Goal: Navigation & Orientation: Find specific page/section

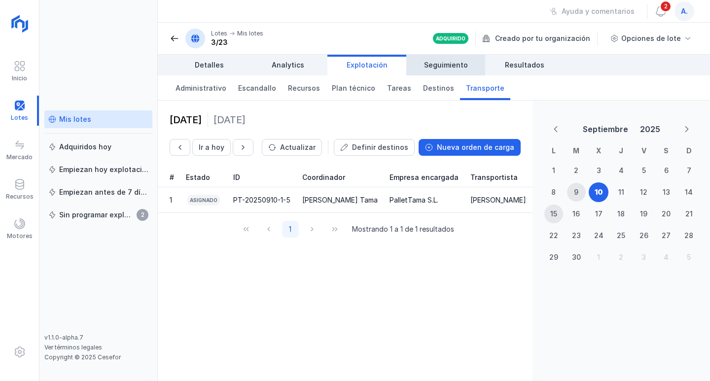
click at [451, 65] on span "Seguimiento" at bounding box center [446, 65] width 44 height 10
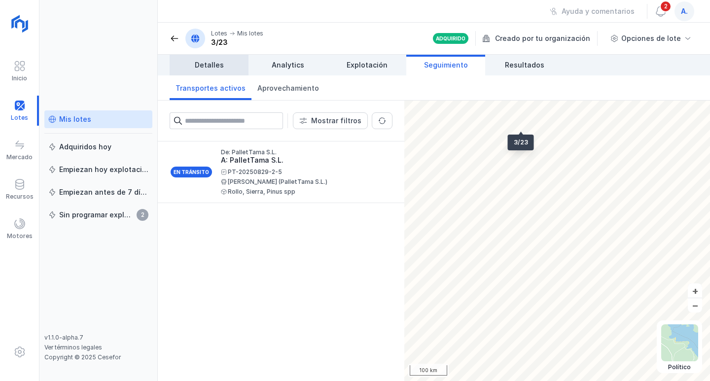
click at [212, 66] on span "Detalles" at bounding box center [209, 65] width 29 height 10
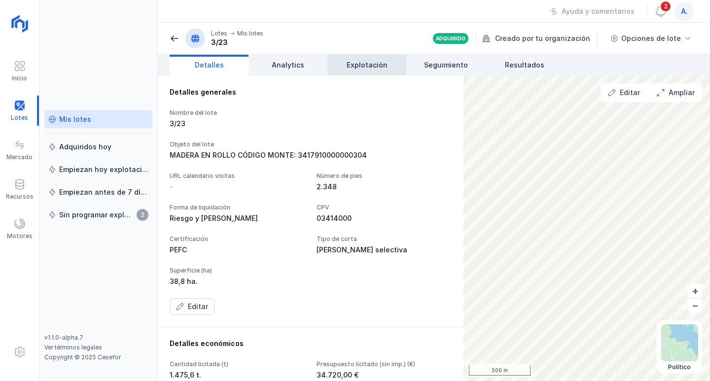
click at [364, 66] on span "Explotación" at bounding box center [367, 65] width 41 height 10
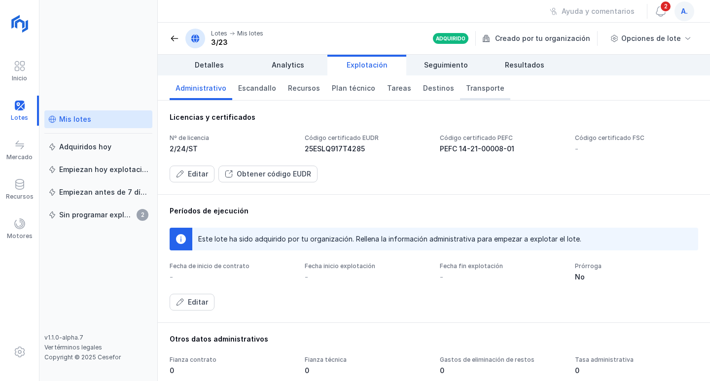
click at [472, 88] on span "Transporte" at bounding box center [485, 88] width 38 height 10
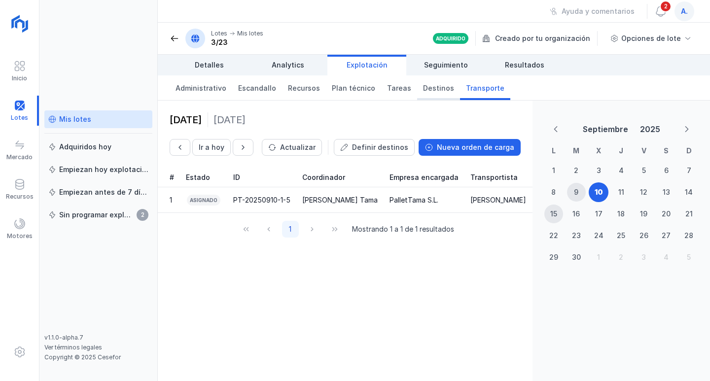
click at [430, 90] on span "Destinos" at bounding box center [438, 88] width 31 height 10
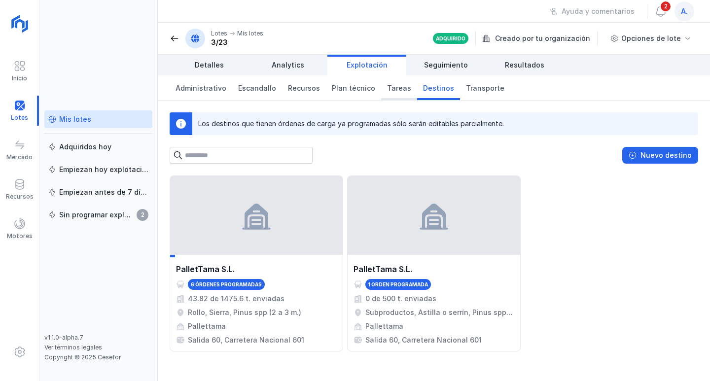
click at [401, 90] on link "Tareas" at bounding box center [399, 87] width 36 height 25
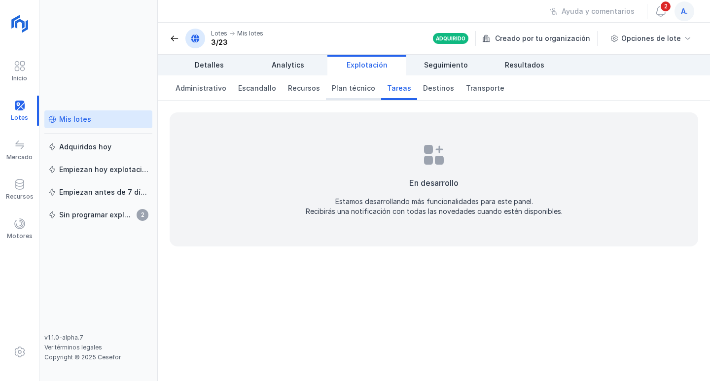
click at [351, 90] on span "Plan técnico" at bounding box center [353, 88] width 43 height 10
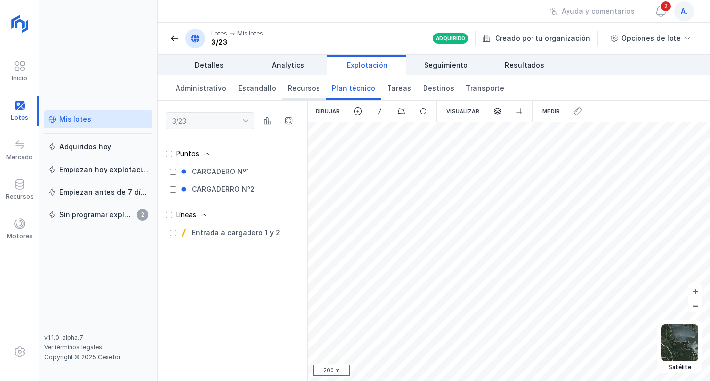
click at [307, 91] on span "Recursos" at bounding box center [304, 88] width 32 height 10
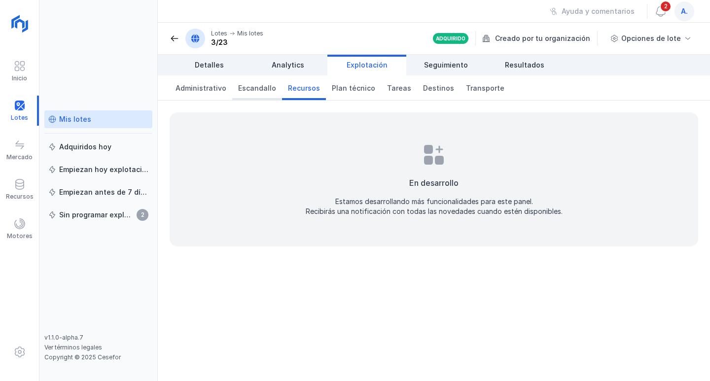
click at [253, 88] on span "Escandallo" at bounding box center [257, 88] width 38 height 10
click at [218, 87] on span "Administrativo" at bounding box center [201, 88] width 51 height 10
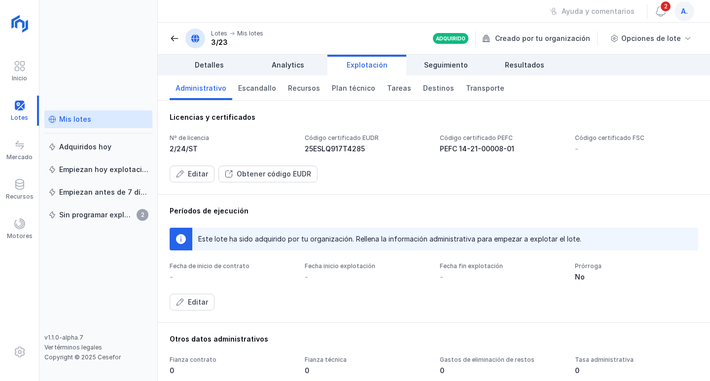
click at [79, 120] on div "Mis lotes" at bounding box center [75, 119] width 32 height 10
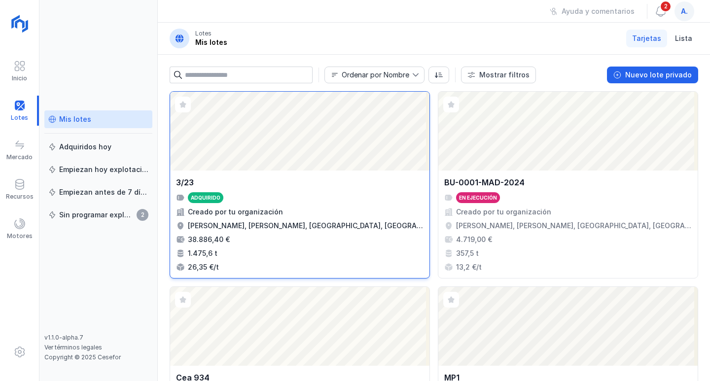
click at [297, 144] on div "Abrir lote" at bounding box center [299, 131] width 259 height 79
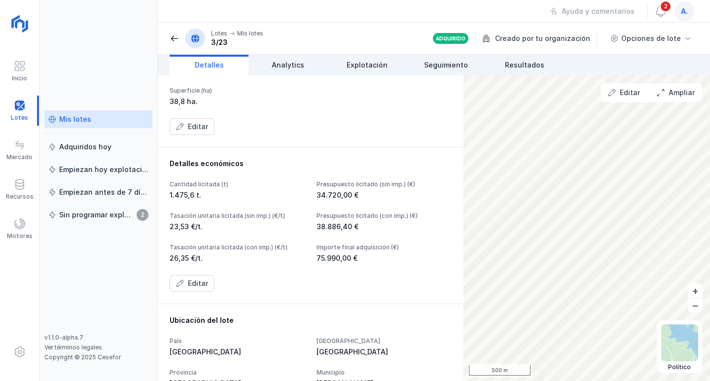
scroll to position [197, 0]
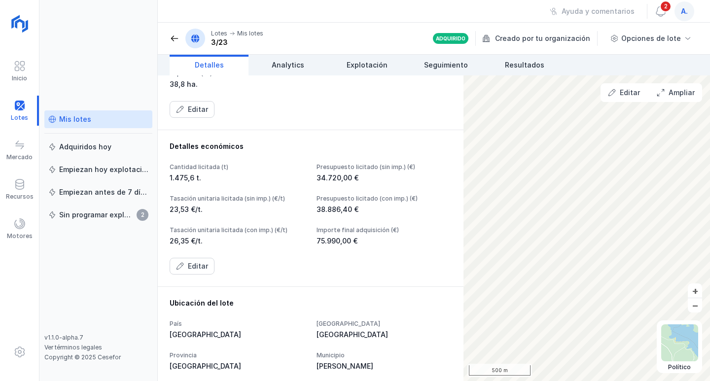
click at [78, 118] on div "Mis lotes" at bounding box center [75, 119] width 32 height 10
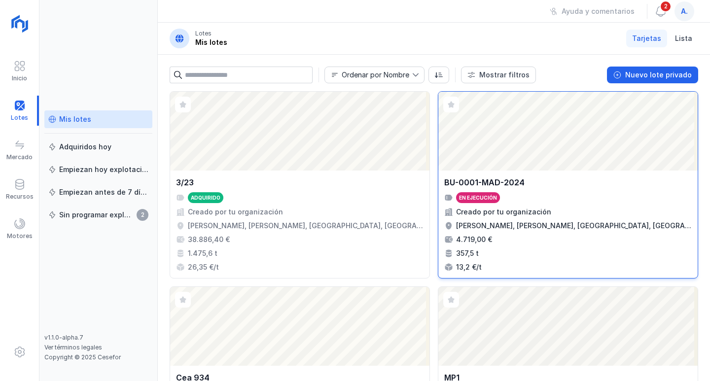
click at [495, 162] on div "Abrir lote" at bounding box center [567, 131] width 259 height 79
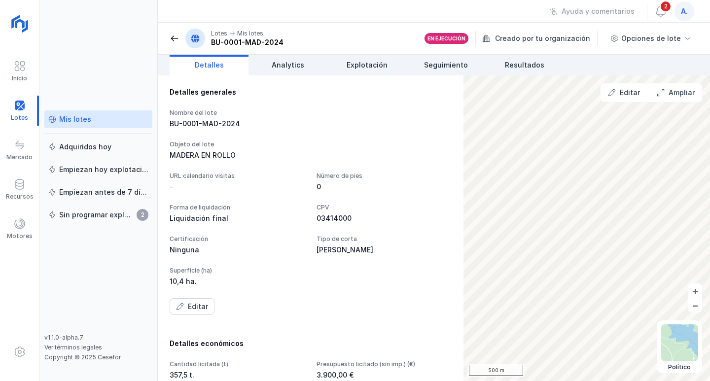
click at [77, 121] on div "Mis lotes" at bounding box center [75, 119] width 32 height 10
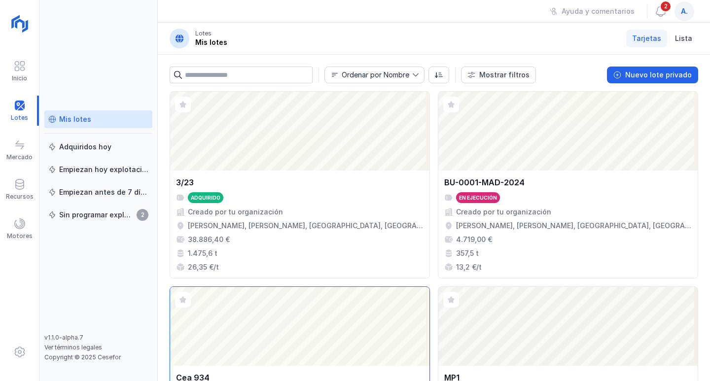
scroll to position [99, 0]
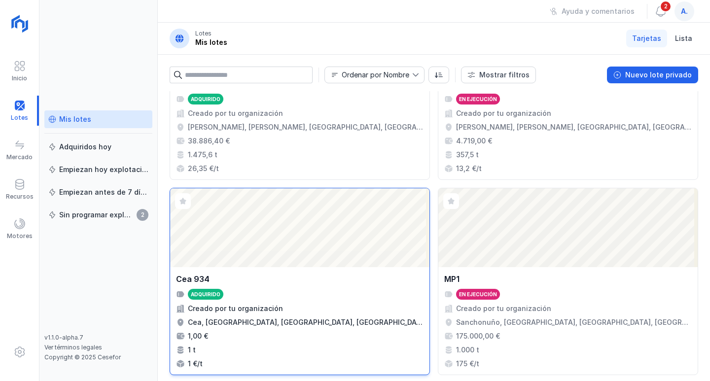
click at [300, 248] on div "Abrir lote" at bounding box center [299, 227] width 259 height 79
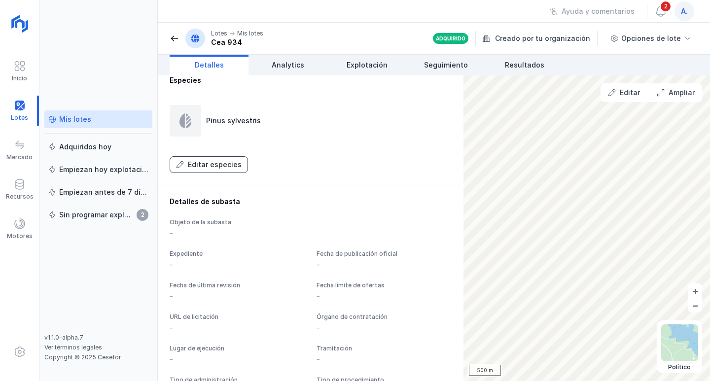
scroll to position [547, 0]
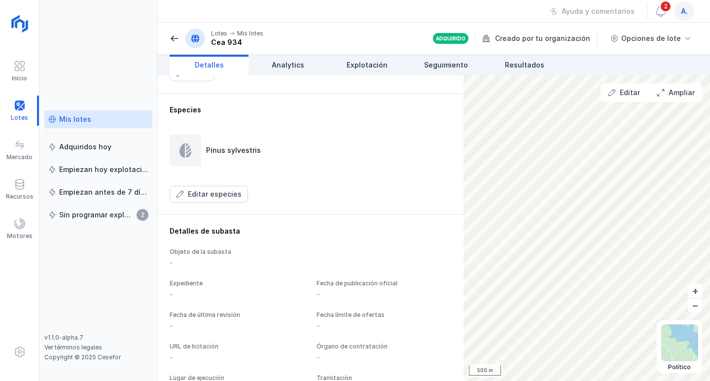
click at [88, 120] on div "Mis lotes" at bounding box center [75, 119] width 32 height 10
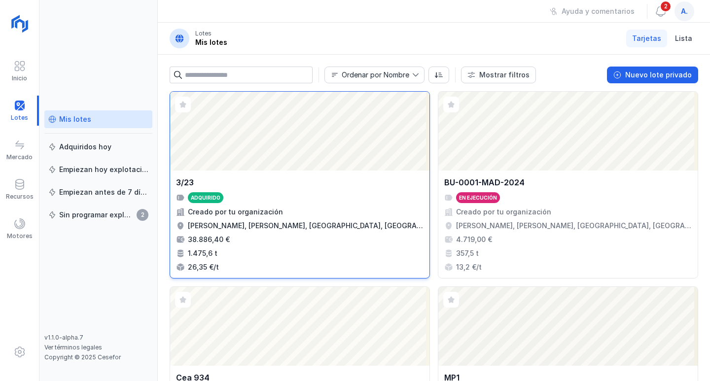
click at [266, 157] on div "Abrir lote" at bounding box center [299, 131] width 259 height 79
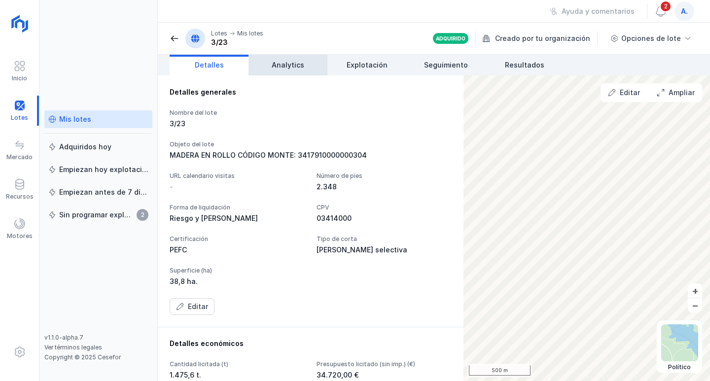
click at [299, 68] on span "Analytics" at bounding box center [288, 65] width 33 height 10
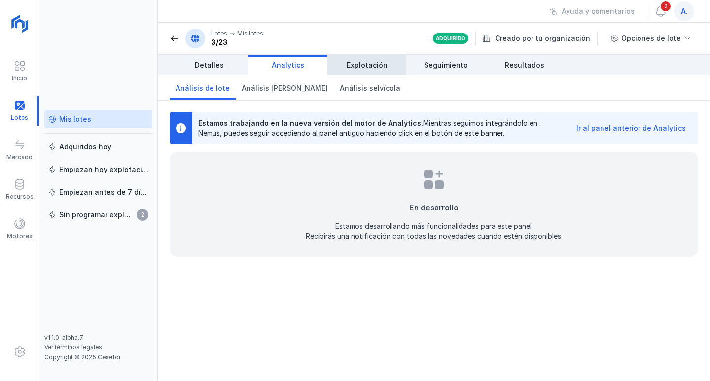
click at [378, 66] on span "Explotación" at bounding box center [367, 65] width 41 height 10
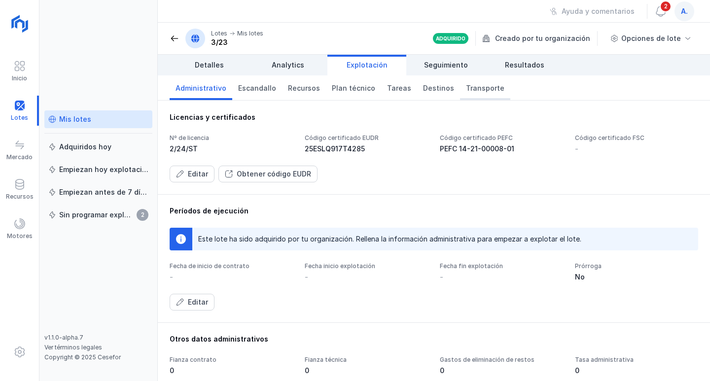
click at [473, 90] on span "Transporte" at bounding box center [485, 88] width 38 height 10
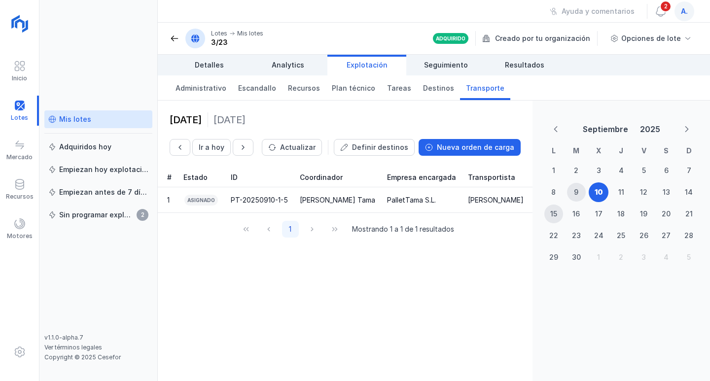
scroll to position [0, 2]
click at [333, 198] on div "[PERSON_NAME] Tama" at bounding box center [337, 200] width 75 height 10
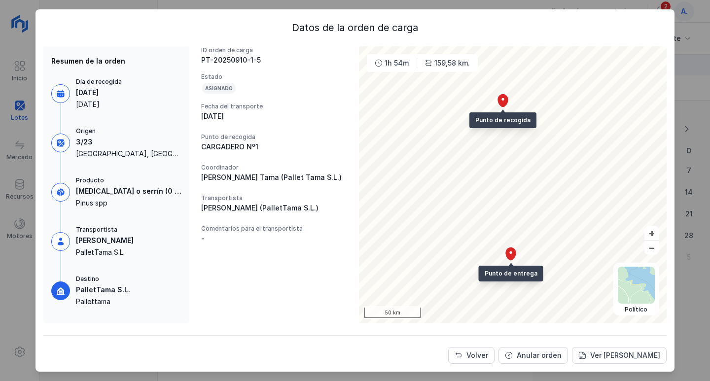
scroll to position [0, 0]
click at [462, 356] on span "Volver" at bounding box center [459, 356] width 8 height 8
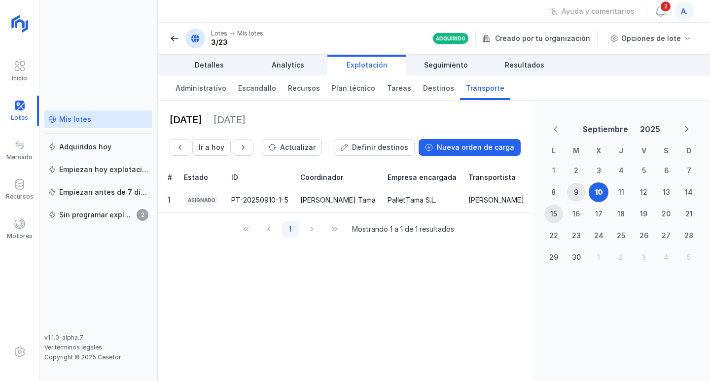
click at [90, 121] on div "Mis lotes" at bounding box center [98, 119] width 100 height 10
